Goal: Use online tool/utility

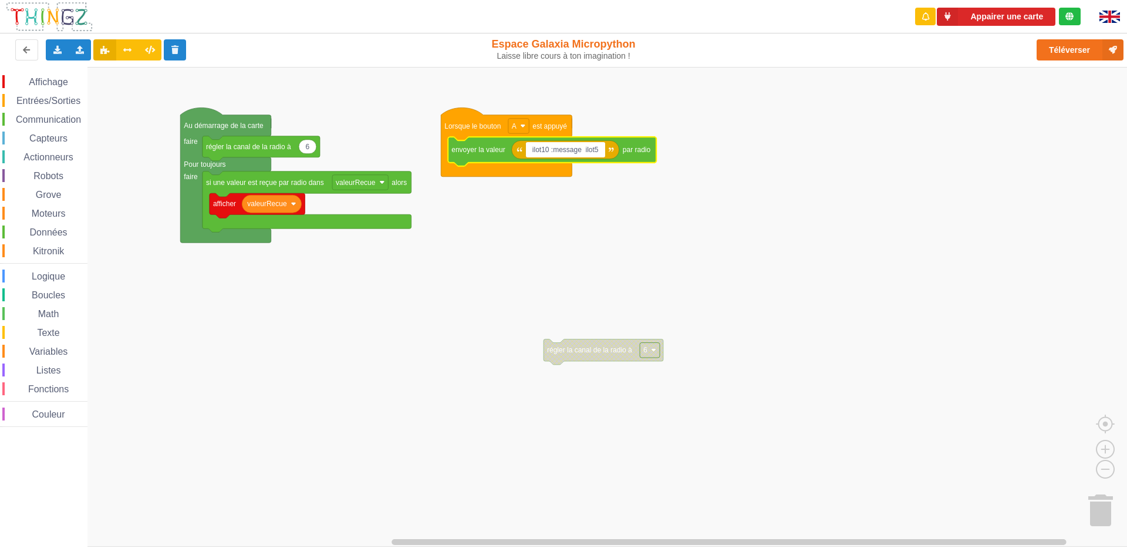
click at [598, 150] on input "ilot10 :message ilot5" at bounding box center [565, 149] width 79 height 15
click at [600, 150] on input "ilot10 :message ilot5" at bounding box center [565, 149] width 79 height 15
type input "ilot10 :message ilot9"
click at [861, 260] on rect "Espace de travail de Blocky" at bounding box center [568, 307] width 1136 height 480
click at [599, 154] on rect "Espace de travail de Blocky" at bounding box center [565, 149] width 79 height 15
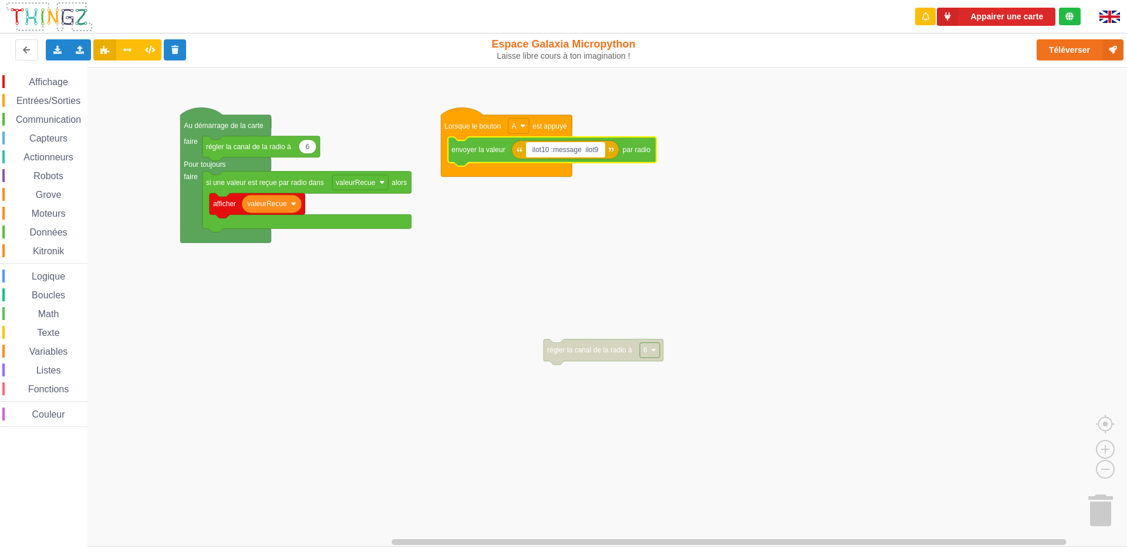
click at [601, 150] on input "ilot10 :message ilot9" at bounding box center [565, 149] width 79 height 15
click at [539, 270] on rect "Espace de travail de Blocky" at bounding box center [568, 307] width 1136 height 480
click at [569, 151] on text "ilot10 :message ilot9" at bounding box center [563, 150] width 66 height 8
click at [581, 151] on input "ilot10 :message ilot9" at bounding box center [565, 149] width 79 height 15
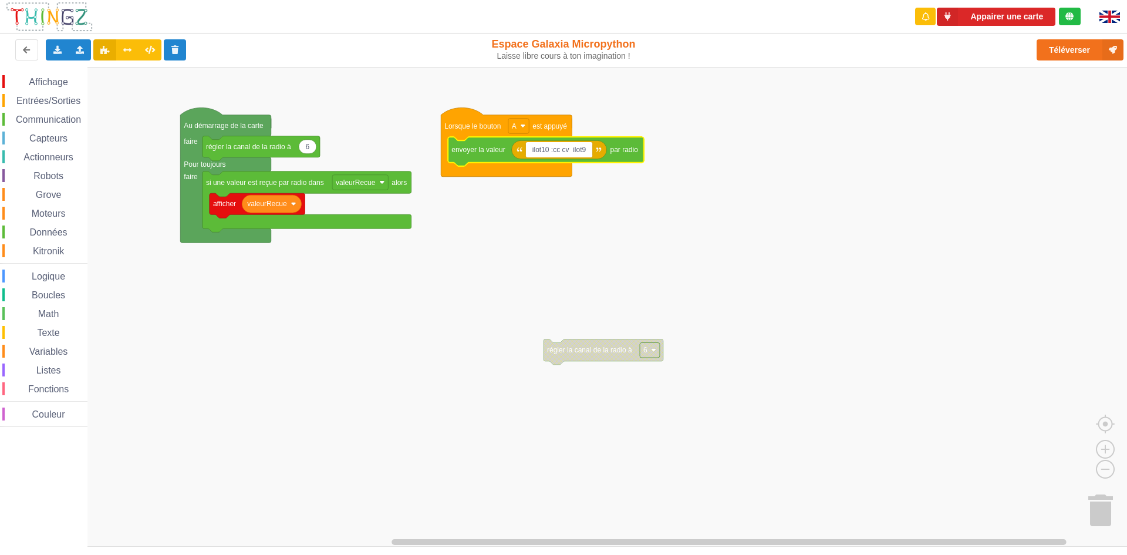
click at [572, 151] on input "ilot10 :cc cv ilot9" at bounding box center [559, 149] width 67 height 15
click at [575, 153] on input "ilot10 :cc cv: ilot9" at bounding box center [559, 149] width 67 height 15
click at [573, 151] on input "ilot10 :cc cv: ilot9" at bounding box center [559, 149] width 67 height 15
click at [582, 150] on input "ilot10 :cc cv:ilot9" at bounding box center [558, 149] width 65 height 15
click at [588, 153] on input "ilot10 :cc cv:ilot9" at bounding box center [558, 149] width 65 height 15
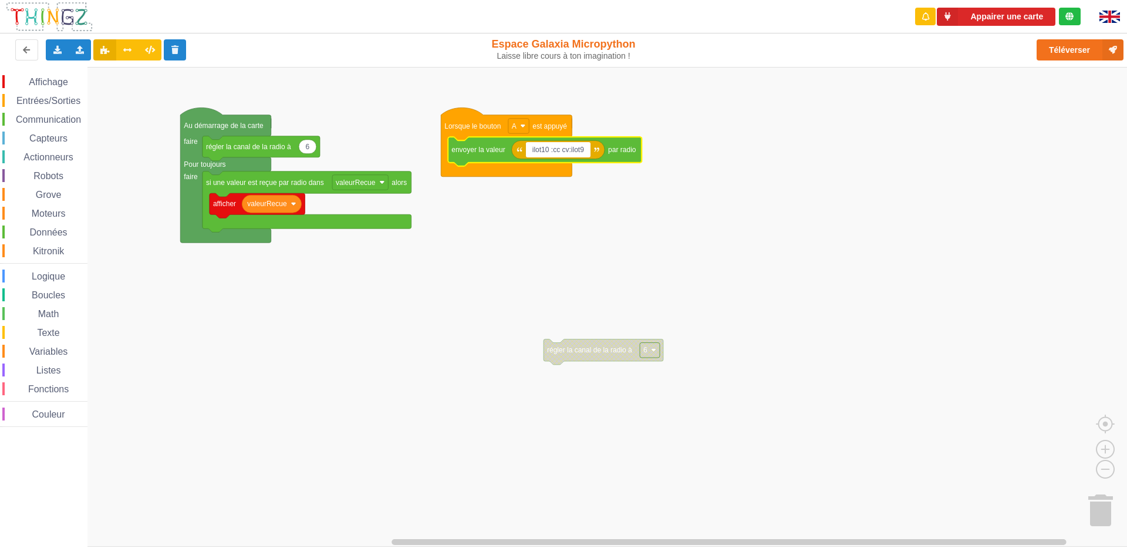
click at [569, 150] on input "ilot10 :cc cv:ilot9" at bounding box center [558, 149] width 65 height 15
click at [578, 150] on input "ilot10 :bjrs:ilot9" at bounding box center [556, 149] width 61 height 15
click at [584, 150] on input "ilot10 :bjrs:ilot9" at bounding box center [556, 149] width 61 height 15
click at [567, 150] on input "ilot10 :bjrs:ilot9" at bounding box center [556, 149] width 61 height 15
click at [567, 151] on input "ilot10 :bjrs:ilot9" at bounding box center [556, 149] width 61 height 15
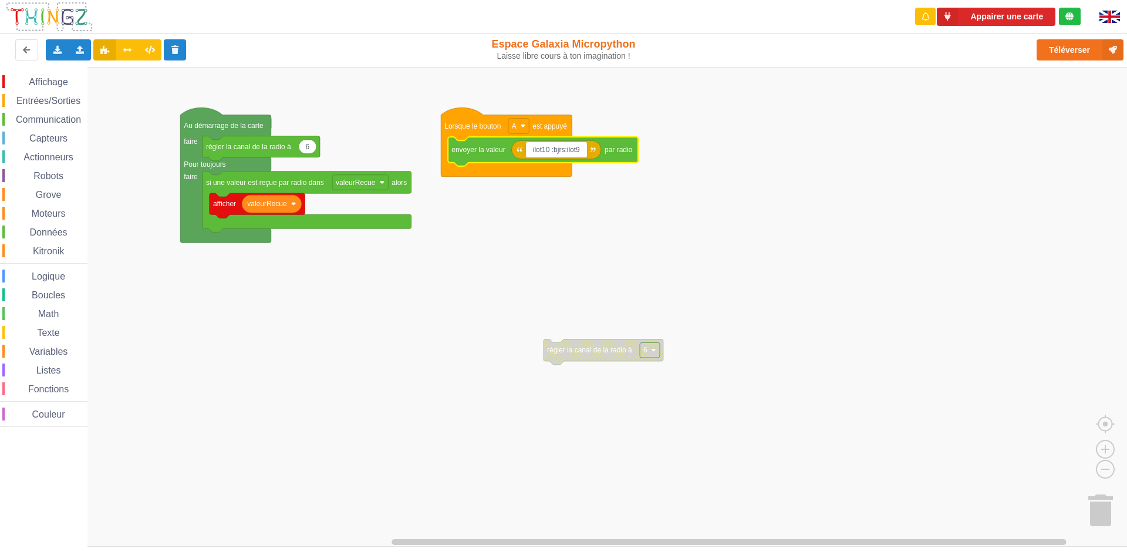
click at [564, 149] on input "ilot10 :bjrs:ilot9" at bounding box center [556, 149] width 61 height 15
type input "ilot10 :sltns:ilot9"
